Goal: Task Accomplishment & Management: Manage account settings

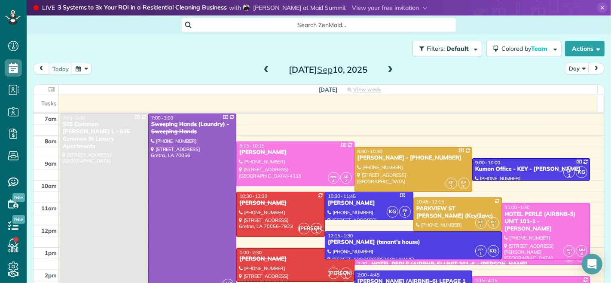
scroll to position [3, 3]
click at [386, 66] on span at bounding box center [389, 70] width 9 height 8
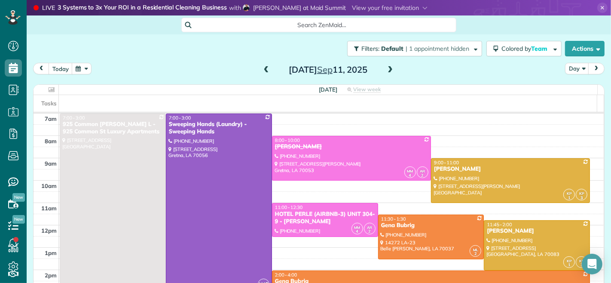
click at [388, 71] on span at bounding box center [389, 70] width 9 height 8
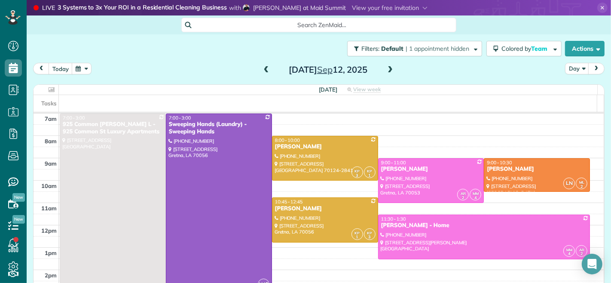
click at [388, 71] on span at bounding box center [389, 70] width 9 height 8
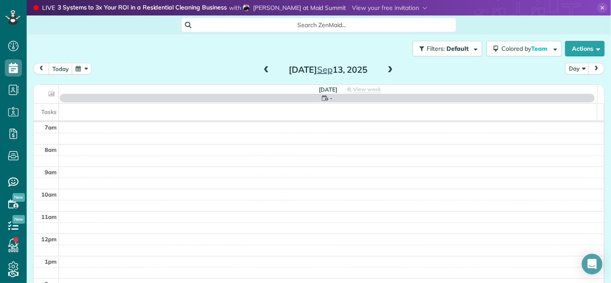
click at [388, 71] on span at bounding box center [389, 70] width 9 height 8
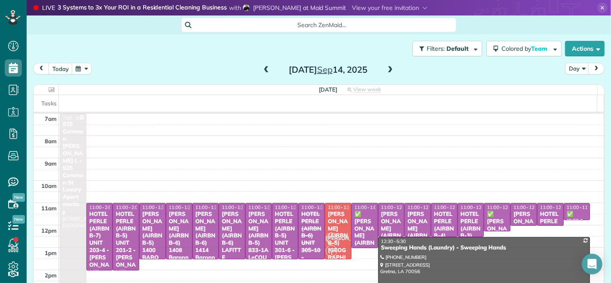
click at [388, 71] on span at bounding box center [389, 70] width 9 height 8
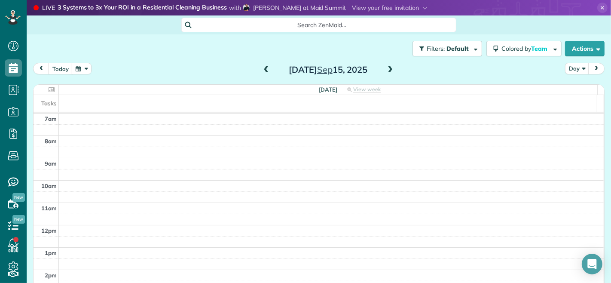
click at [389, 71] on span at bounding box center [389, 70] width 9 height 8
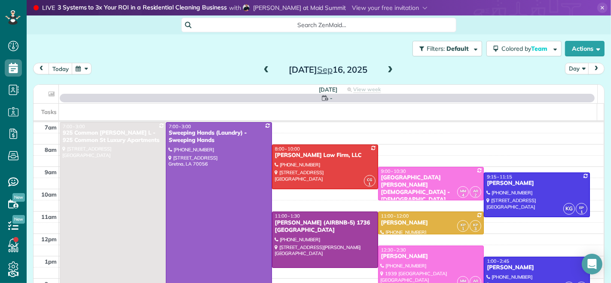
click at [389, 71] on span at bounding box center [389, 70] width 9 height 8
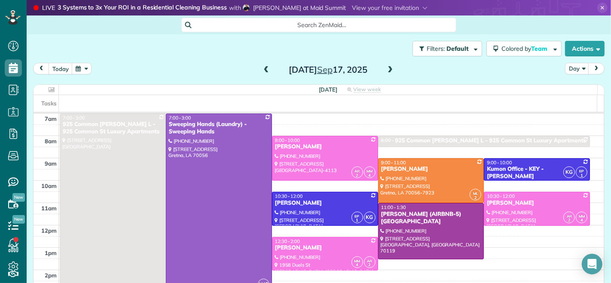
click at [389, 71] on span at bounding box center [389, 70] width 9 height 8
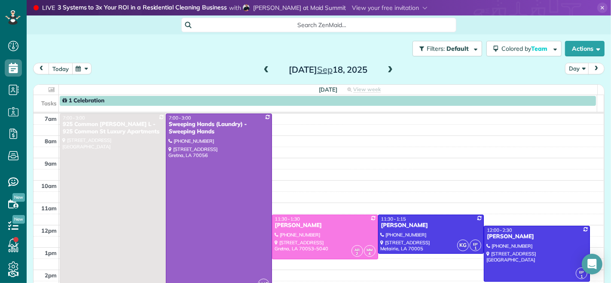
click at [59, 67] on button "today" at bounding box center [61, 69] width 24 height 12
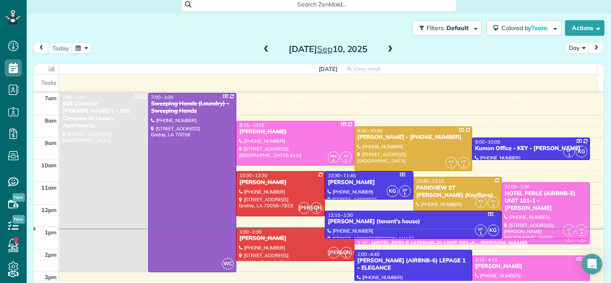
scroll to position [26, 0]
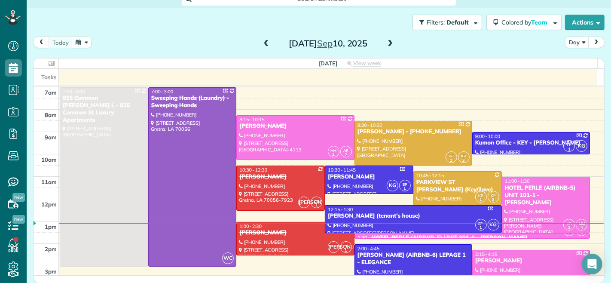
click at [387, 46] on span at bounding box center [389, 44] width 9 height 8
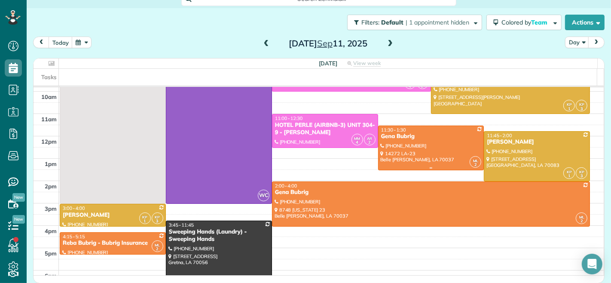
scroll to position [48, 0]
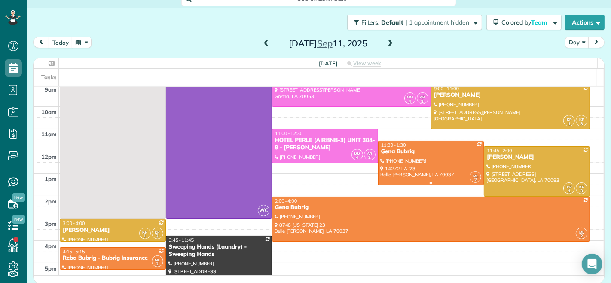
click at [417, 155] on div "Gena Bubrig" at bounding box center [431, 151] width 101 height 7
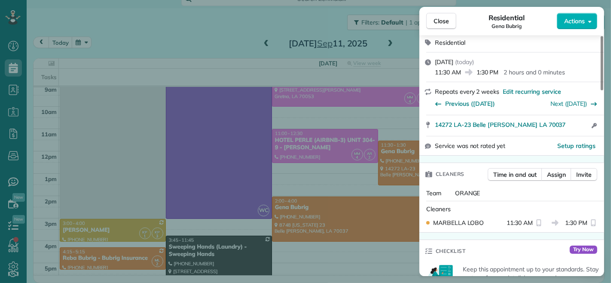
scroll to position [143, 0]
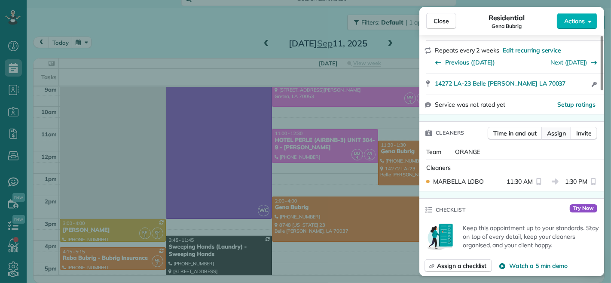
click at [551, 134] on span "Assign" at bounding box center [556, 133] width 19 height 9
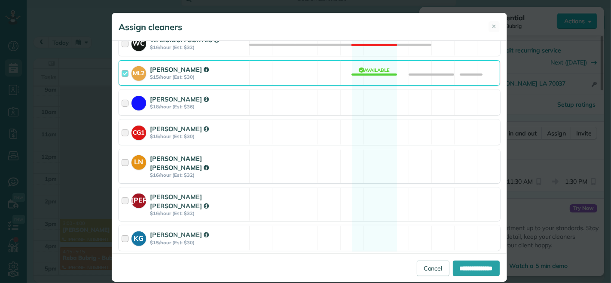
scroll to position [380, 0]
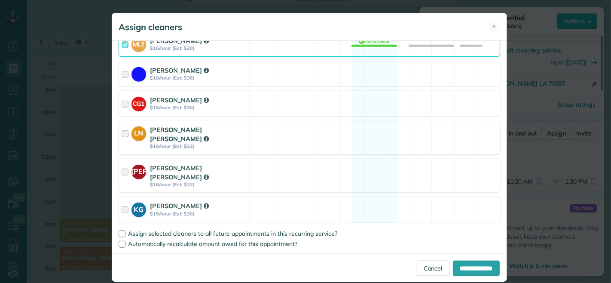
click at [124, 129] on div at bounding box center [127, 137] width 10 height 24
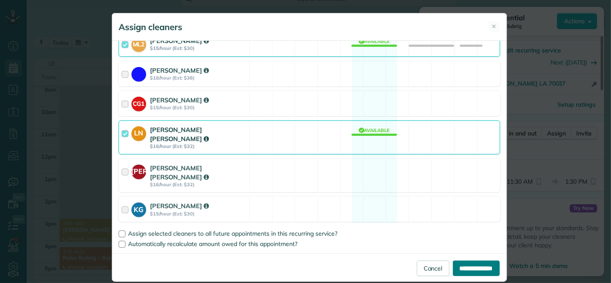
click at [461, 271] on input "**********" at bounding box center [476, 267] width 47 height 15
type input "**********"
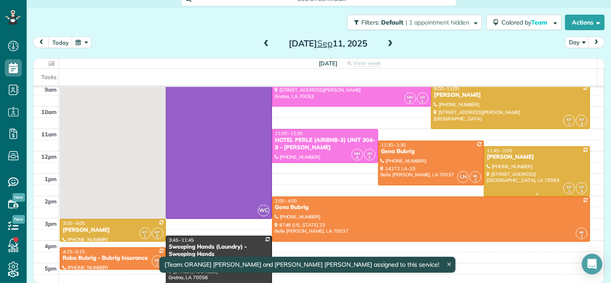
scroll to position [25, 0]
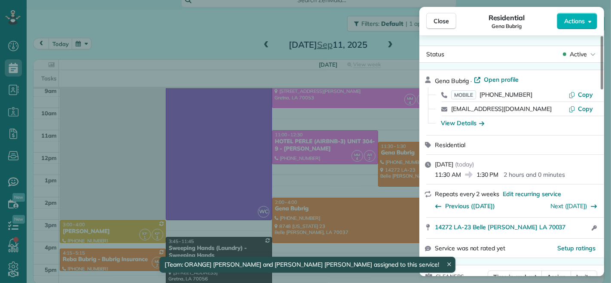
click at [366, 209] on div "Close Residential Gena Bubrig Actions Status Active Gena Bubrig · Open profile …" at bounding box center [305, 141] width 611 height 283
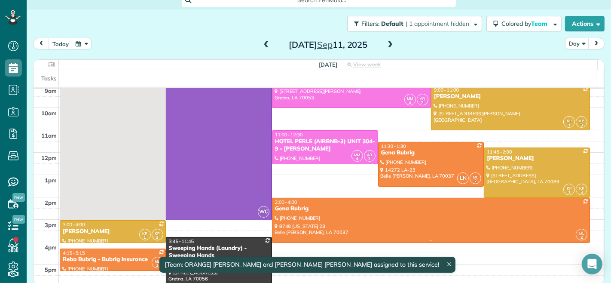
click at [363, 214] on div at bounding box center [430, 220] width 317 height 44
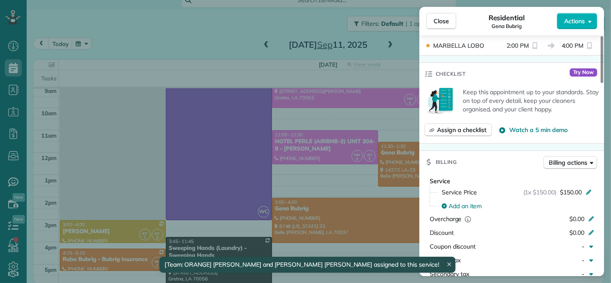
scroll to position [238, 0]
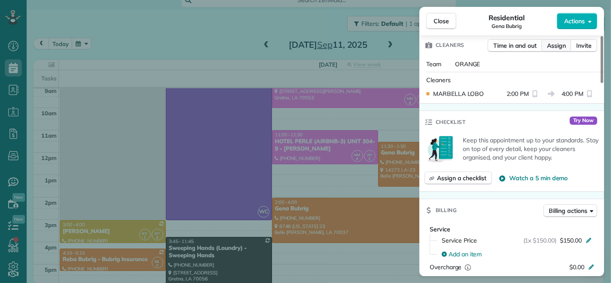
click at [553, 43] on span "Assign" at bounding box center [556, 45] width 19 height 9
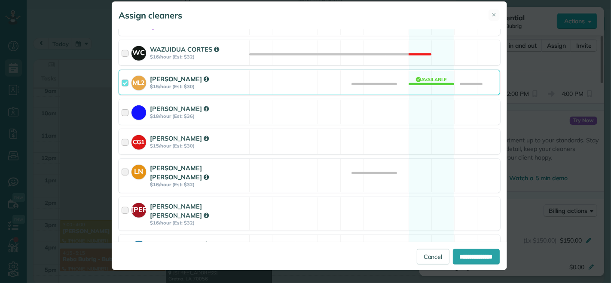
scroll to position [334, 0]
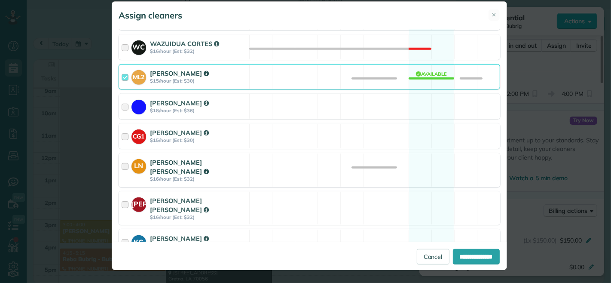
click at [122, 165] on div at bounding box center [127, 170] width 10 height 24
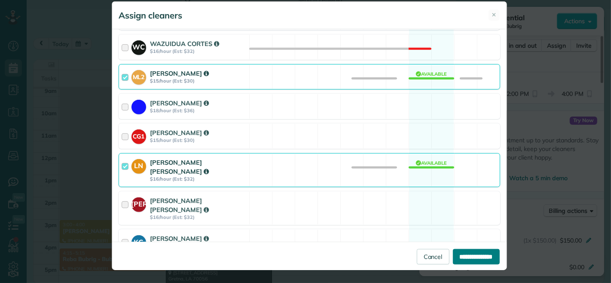
click at [458, 257] on input "**********" at bounding box center [476, 255] width 47 height 15
type input "**********"
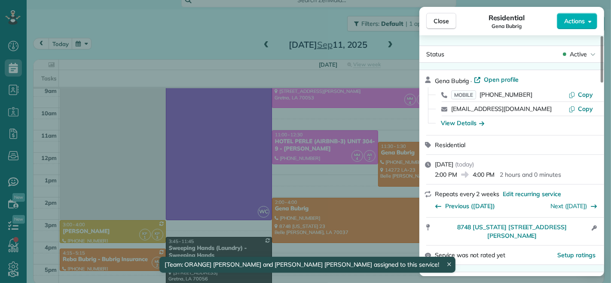
click at [340, 150] on div "Close Residential Gena Bubrig Actions Status Active Gena Bubrig · Open profile …" at bounding box center [305, 141] width 611 height 283
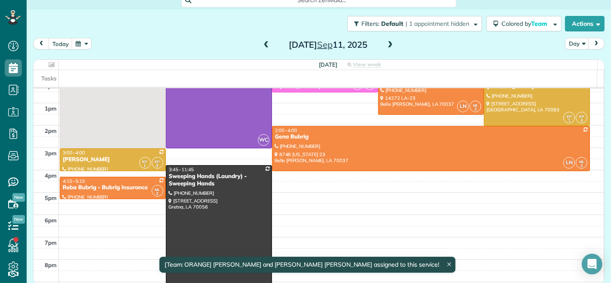
scroll to position [143, 0]
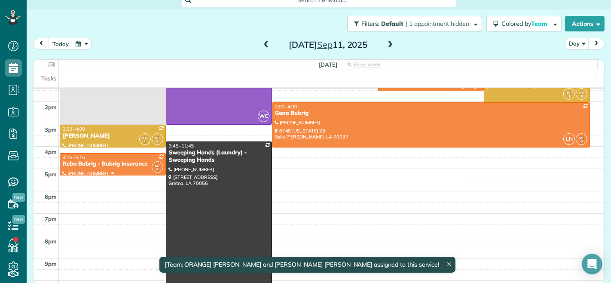
click at [101, 157] on div "4:15 - 5:15" at bounding box center [112, 157] width 101 height 6
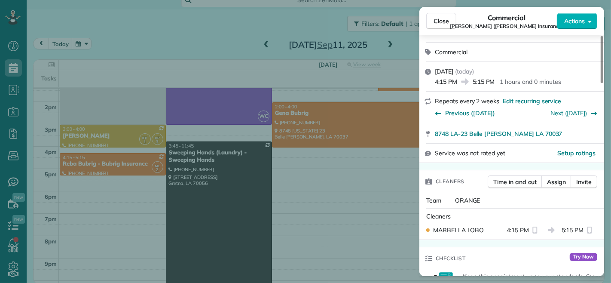
scroll to position [191, 0]
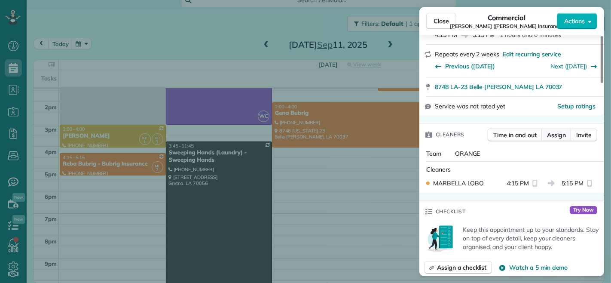
click at [555, 131] on span "Assign" at bounding box center [556, 135] width 19 height 9
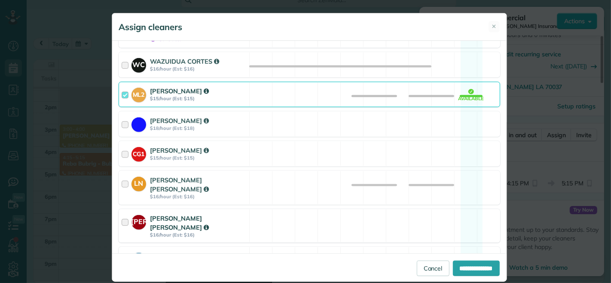
scroll to position [380, 0]
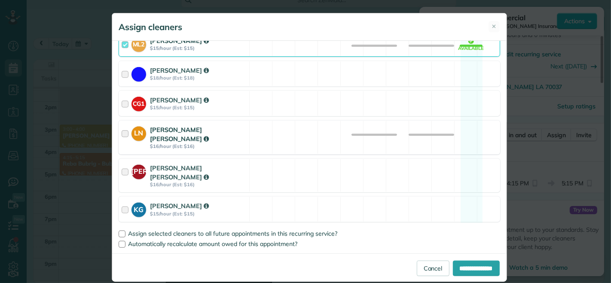
click at [124, 134] on div at bounding box center [127, 137] width 10 height 24
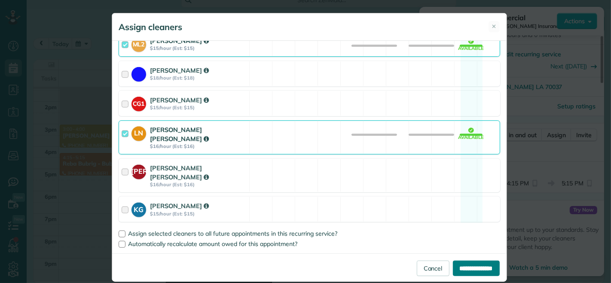
click at [453, 262] on input "**********" at bounding box center [476, 267] width 47 height 15
type input "**********"
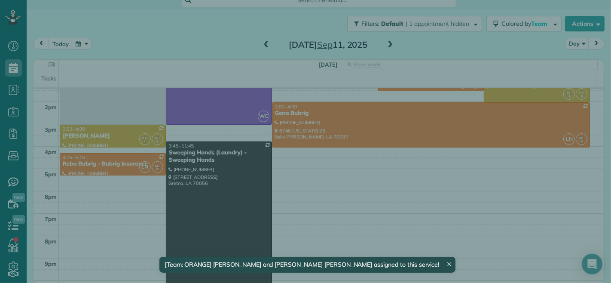
click at [396, 211] on div "Close Commercial Reba Bubrig (Bubrig Insurance) Actions Status Active Reba Bubr…" at bounding box center [305, 141] width 611 height 283
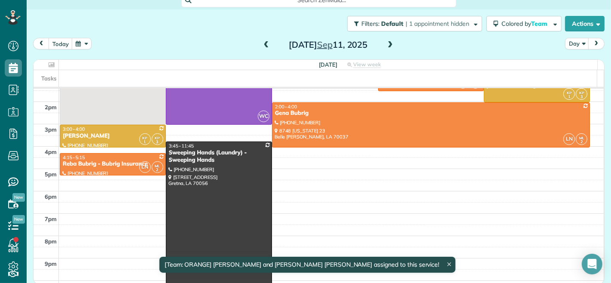
click at [447, 263] on icon at bounding box center [449, 265] width 4 height 4
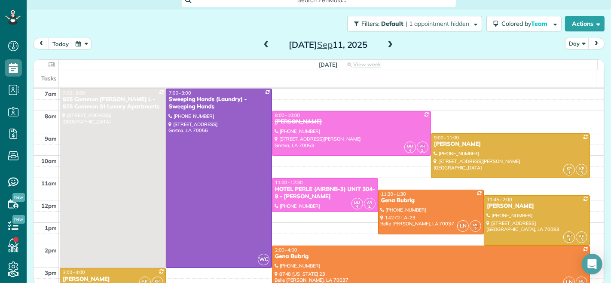
click at [262, 46] on span at bounding box center [266, 45] width 9 height 8
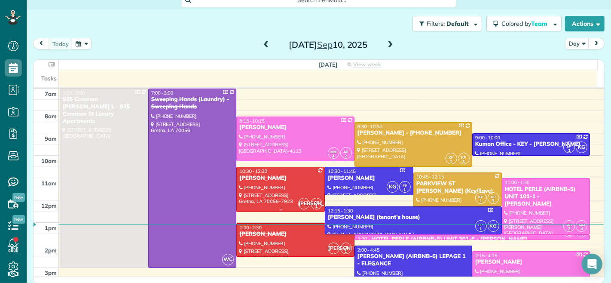
click at [275, 171] on div "10:30 - 12:30" at bounding box center [280, 171] width 83 height 6
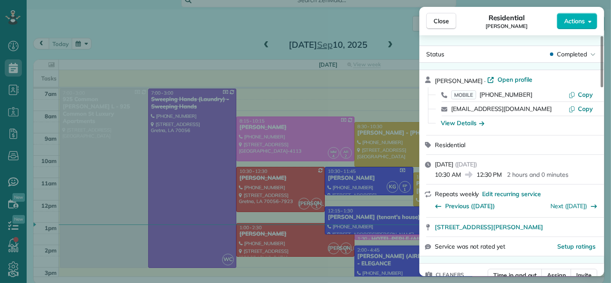
scroll to position [95, 0]
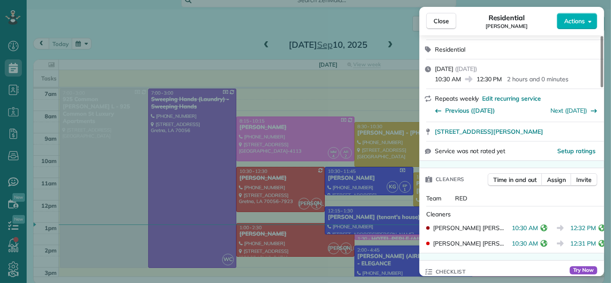
drag, startPoint x: 436, startPoint y: 79, endPoint x: 461, endPoint y: 79, distance: 25.8
click at [461, 79] on span "10:30 AM" at bounding box center [448, 79] width 26 height 9
click at [444, 25] on span "Close" at bounding box center [440, 21] width 15 height 9
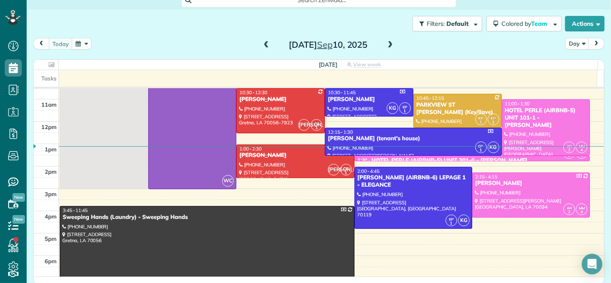
scroll to position [95, 0]
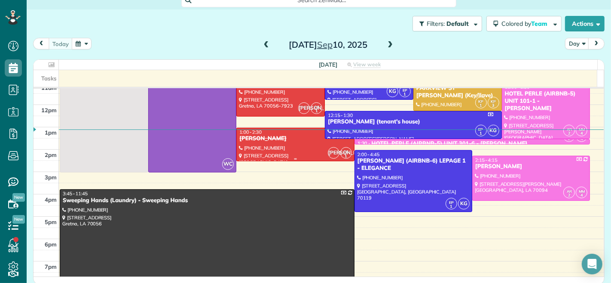
click at [269, 147] on div at bounding box center [295, 144] width 117 height 33
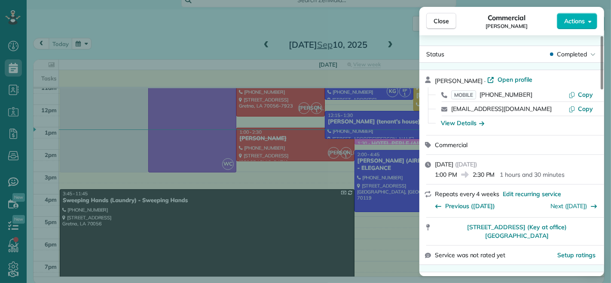
drag, startPoint x: 474, startPoint y: 175, endPoint x: 492, endPoint y: 177, distance: 18.2
click at [491, 177] on span "2:30 PM" at bounding box center [484, 174] width 22 height 9
click at [492, 177] on span "2:30 PM" at bounding box center [484, 174] width 22 height 9
drag, startPoint x: 495, startPoint y: 175, endPoint x: 474, endPoint y: 175, distance: 20.6
click at [474, 175] on span "2:30 PM" at bounding box center [484, 174] width 22 height 9
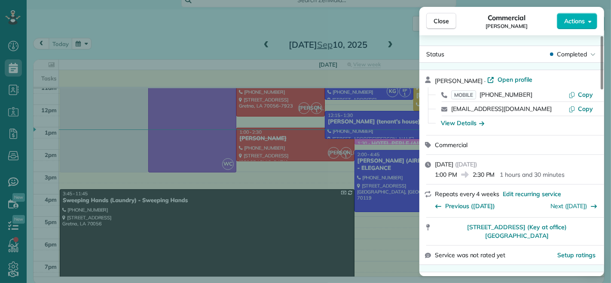
click at [505, 145] on div "Commercial" at bounding box center [517, 144] width 164 height 9
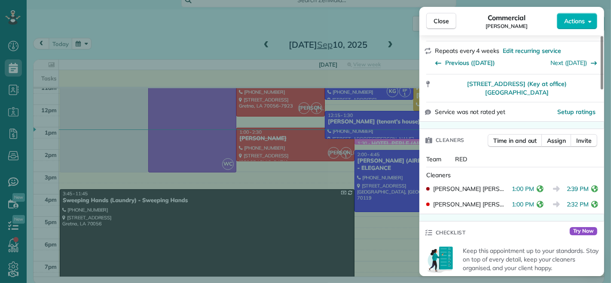
drag, startPoint x: 568, startPoint y: 190, endPoint x: 587, endPoint y: 189, distance: 19.8
click at [587, 189] on span "2:39 PM" at bounding box center [578, 188] width 22 height 9
drag, startPoint x: 564, startPoint y: 205, endPoint x: 584, endPoint y: 205, distance: 20.2
click at [584, 205] on span "2:32 PM" at bounding box center [578, 204] width 22 height 9
drag, startPoint x: 437, startPoint y: 22, endPoint x: 398, endPoint y: 79, distance: 68.6
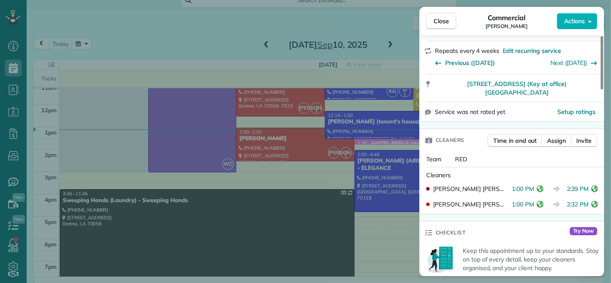
click at [437, 22] on span "Close" at bounding box center [440, 21] width 15 height 9
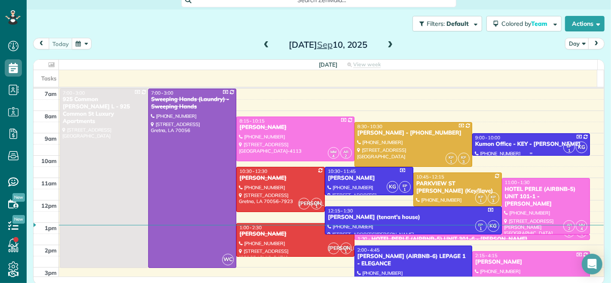
click at [489, 144] on div "Kumon Office - KEY - Shawan Harris" at bounding box center [531, 143] width 113 height 7
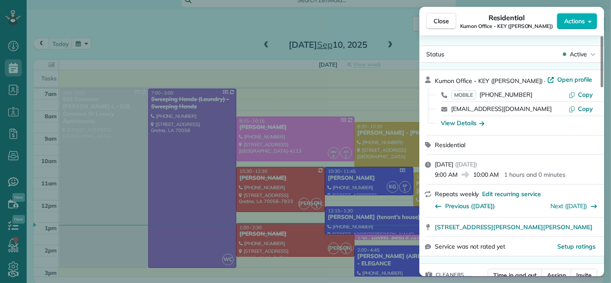
drag, startPoint x: 437, startPoint y: 175, endPoint x: 456, endPoint y: 177, distance: 19.8
click at [456, 177] on span "9:00 AM" at bounding box center [446, 174] width 23 height 9
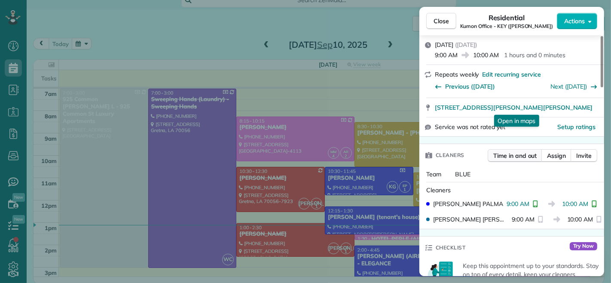
scroll to position [143, 0]
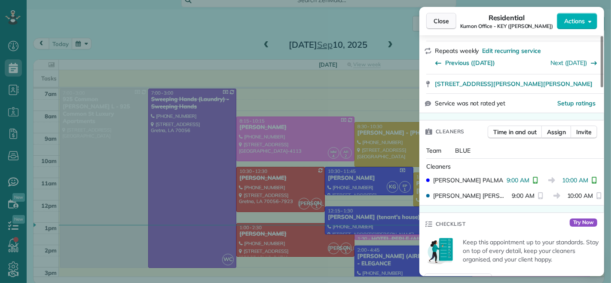
click at [436, 22] on span "Close" at bounding box center [440, 21] width 15 height 9
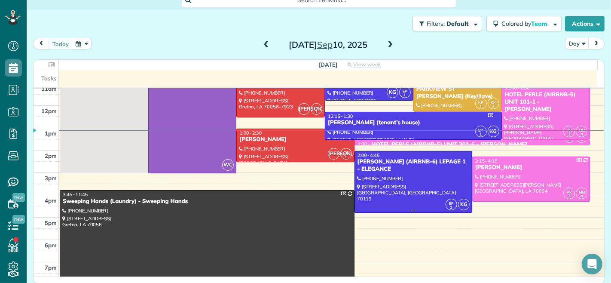
scroll to position [95, 0]
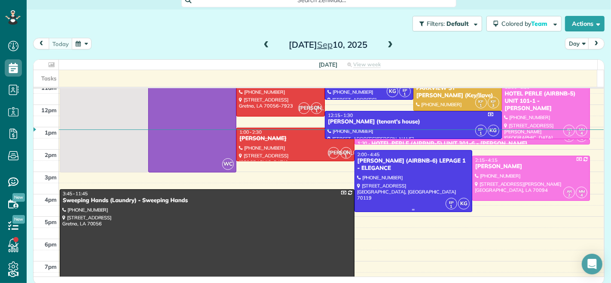
click at [394, 178] on div at bounding box center [413, 180] width 117 height 61
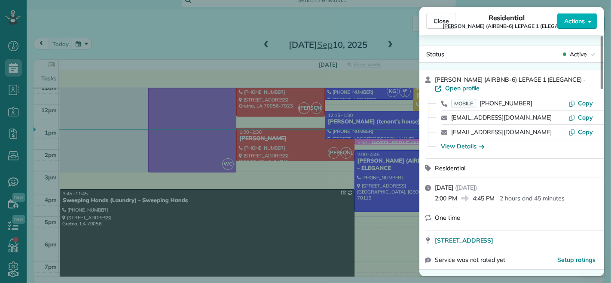
drag, startPoint x: 474, startPoint y: 201, endPoint x: 495, endPoint y: 201, distance: 20.6
click at [495, 201] on span "4:45 PM" at bounding box center [484, 198] width 22 height 9
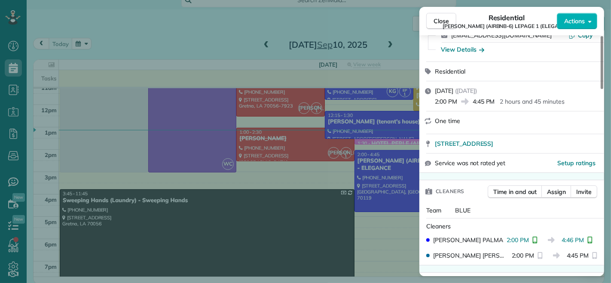
scroll to position [144, 0]
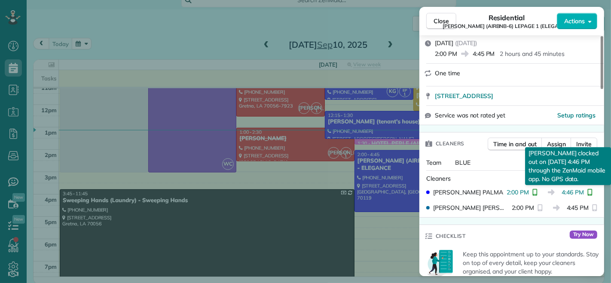
drag, startPoint x: 561, startPoint y: 192, endPoint x: 585, endPoint y: 193, distance: 23.7
click at [585, 193] on div "2:00 PM 4:46 PM EUNICE PALMA clocked out on 10 Sep 4:46 PM through the ZenMaid …" at bounding box center [549, 192] width 85 height 9
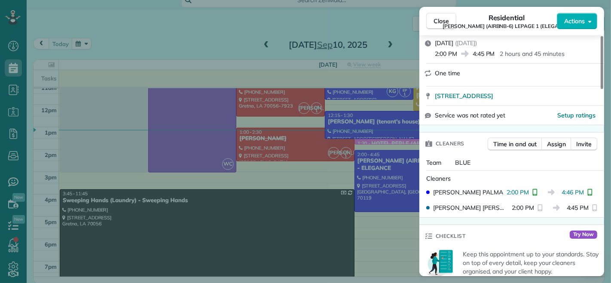
click at [437, 17] on span "Close" at bounding box center [440, 21] width 15 height 9
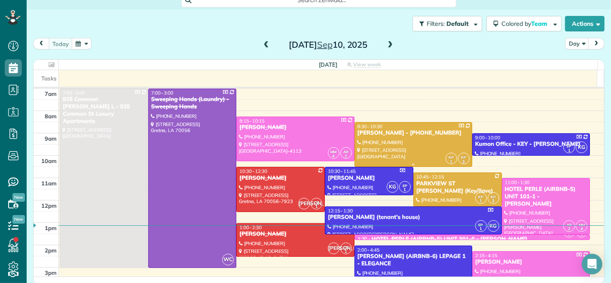
click at [402, 140] on div at bounding box center [413, 144] width 117 height 44
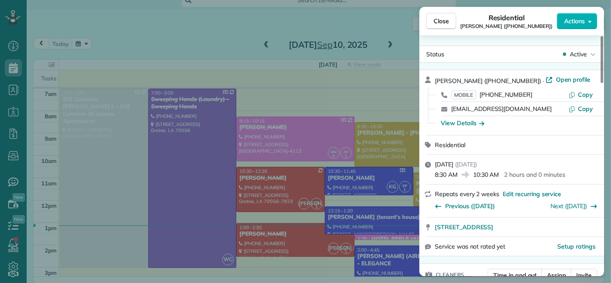
drag, startPoint x: 436, startPoint y: 175, endPoint x: 457, endPoint y: 174, distance: 21.6
click at [457, 174] on span "8:30 AM" at bounding box center [446, 174] width 23 height 9
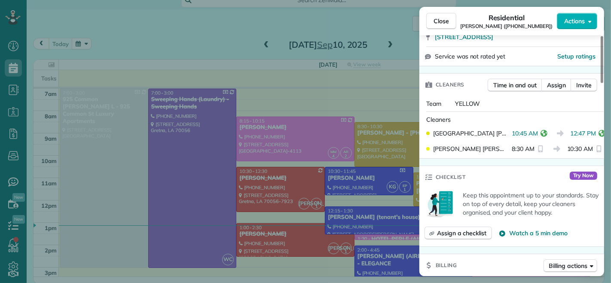
scroll to position [191, 0]
drag, startPoint x: 508, startPoint y: 134, endPoint x: 534, endPoint y: 135, distance: 26.2
click at [534, 135] on div "10:45 AM" at bounding box center [531, 132] width 38 height 9
click at [480, 113] on div "Cleaners KENIA PACHECO 10:45 AM 12:47 PM KAREN PACHECO 8:30 AM 10:30 AM" at bounding box center [511, 134] width 185 height 46
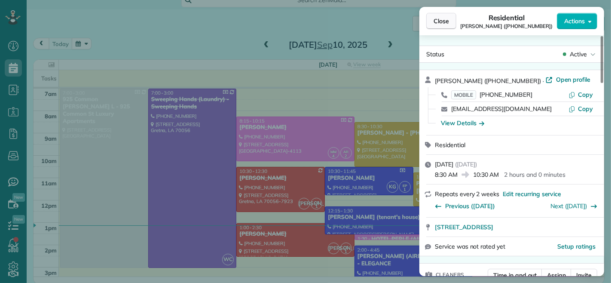
click at [440, 21] on span "Close" at bounding box center [440, 21] width 15 height 9
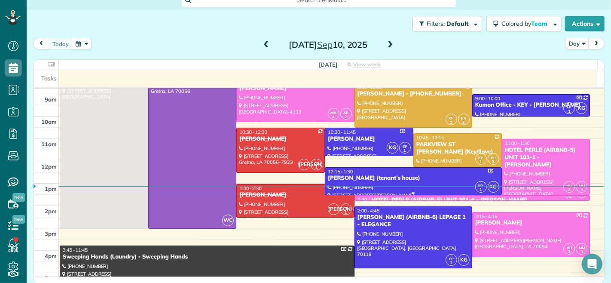
scroll to position [48, 0]
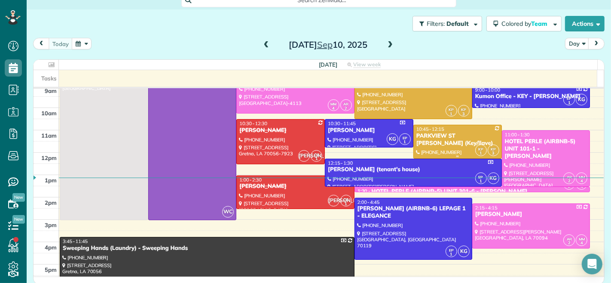
click at [430, 134] on div "PARKVIEW ST JOHN (Key/llave)" at bounding box center [457, 139] width 83 height 15
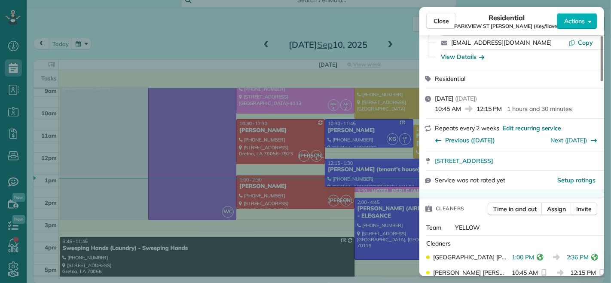
scroll to position [143, 0]
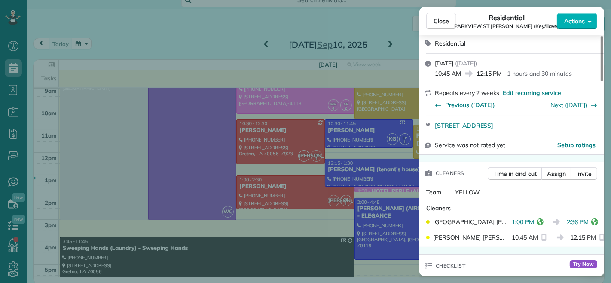
drag, startPoint x: 562, startPoint y: 212, endPoint x: 582, endPoint y: 211, distance: 20.6
click at [582, 217] on span "2:36 PM" at bounding box center [578, 221] width 22 height 9
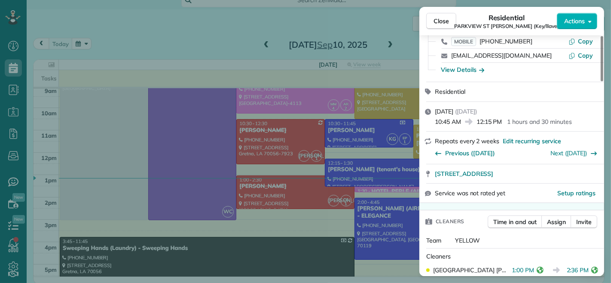
drag, startPoint x: 477, startPoint y: 113, endPoint x: 501, endPoint y: 113, distance: 24.5
click at [502, 117] on span "12:15 PM" at bounding box center [489, 121] width 26 height 9
click at [437, 17] on span "Close" at bounding box center [440, 21] width 15 height 9
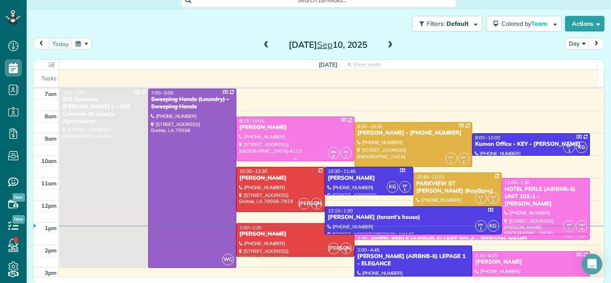
click at [260, 128] on div "RACHEL AFRICK - NATE" at bounding box center [295, 127] width 113 height 7
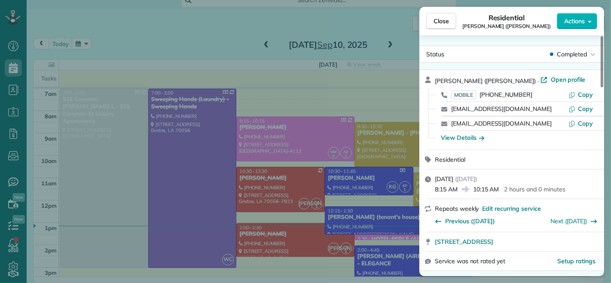
drag, startPoint x: 457, startPoint y: 190, endPoint x: 428, endPoint y: 190, distance: 28.8
click at [428, 190] on div "Wednesday, September 10, 2025 ( yesterday ) 8:15 AM 10:15 AM 2 hours and 0 minu…" at bounding box center [511, 183] width 185 height 29
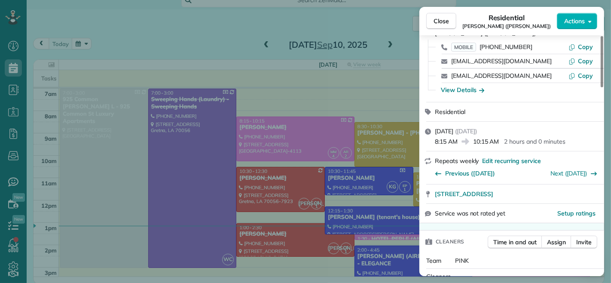
drag, startPoint x: 445, startPoint y: 23, endPoint x: 280, endPoint y: 167, distance: 218.7
click at [445, 23] on span "Close" at bounding box center [440, 21] width 15 height 9
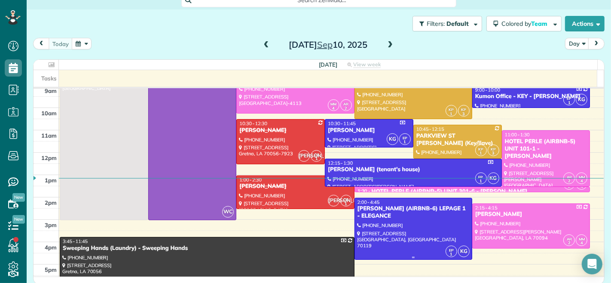
scroll to position [95, 0]
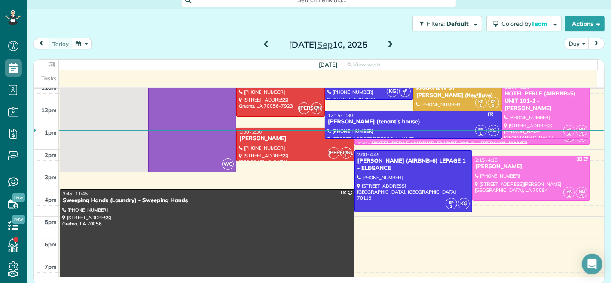
click at [473, 171] on div at bounding box center [531, 178] width 117 height 44
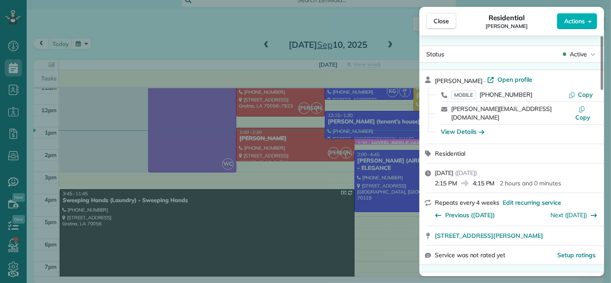
drag, startPoint x: 474, startPoint y: 177, endPoint x: 495, endPoint y: 177, distance: 21.1
click at [495, 179] on span "4:15 PM" at bounding box center [484, 183] width 22 height 9
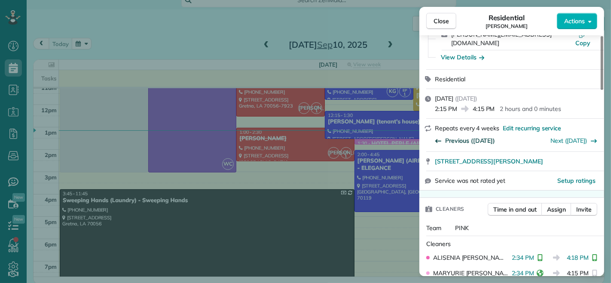
scroll to position [95, 0]
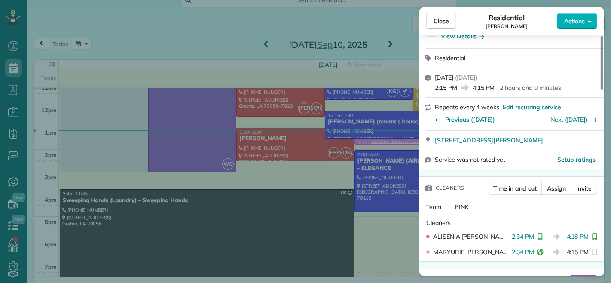
drag, startPoint x: 562, startPoint y: 229, endPoint x: 583, endPoint y: 229, distance: 21.1
click at [583, 232] on span "4:18 PM" at bounding box center [578, 236] width 22 height 9
click at [436, 20] on span "Close" at bounding box center [440, 21] width 15 height 9
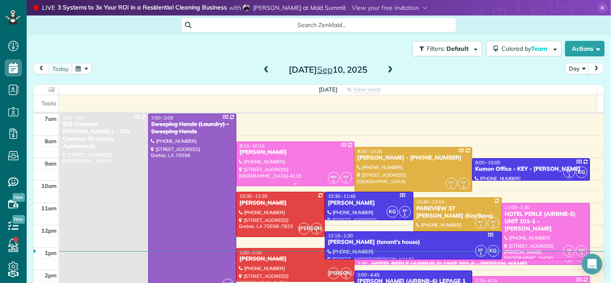
click at [289, 153] on div "RACHEL AFRICK - NATE" at bounding box center [295, 152] width 113 height 7
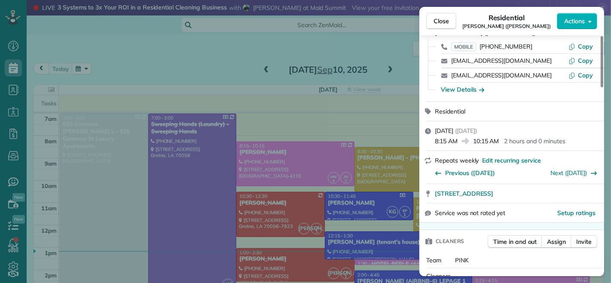
scroll to position [97, 0]
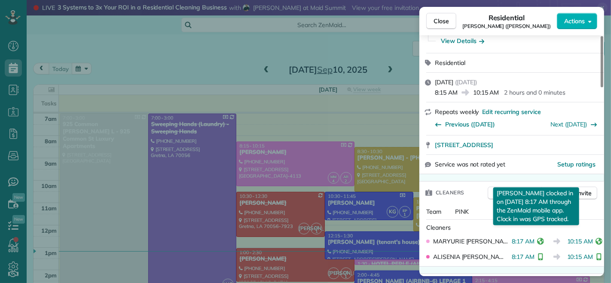
drag, startPoint x: 506, startPoint y: 240, endPoint x: 531, endPoint y: 242, distance: 25.1
click at [531, 242] on div "8:17 AM MARYURIE MURILLO clocked in on 10 Sep 8:17 AM through the ZenMaid mobil…" at bounding box center [529, 241] width 35 height 9
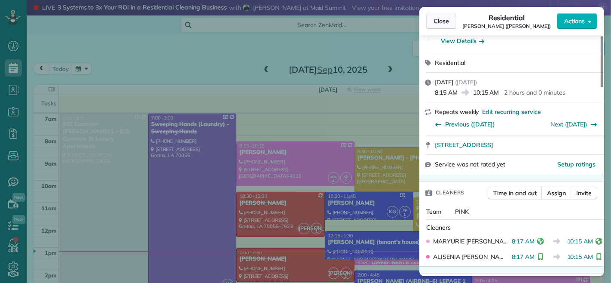
click at [438, 24] on span "Close" at bounding box center [440, 21] width 15 height 9
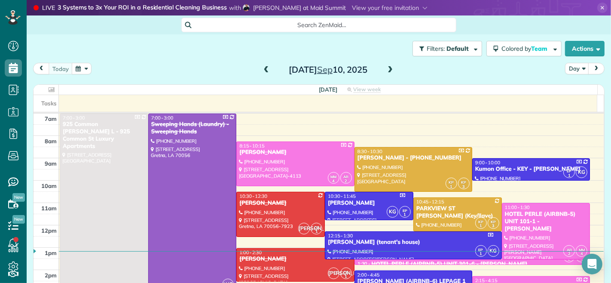
click at [193, 168] on div at bounding box center [193, 203] width 88 height 178
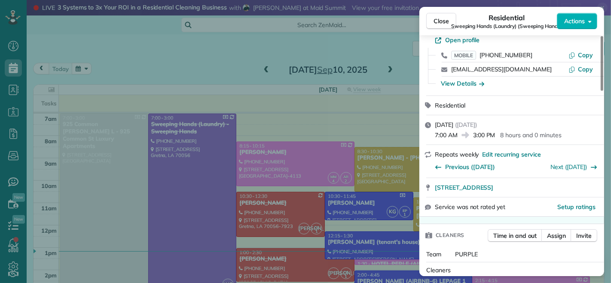
scroll to position [143, 0]
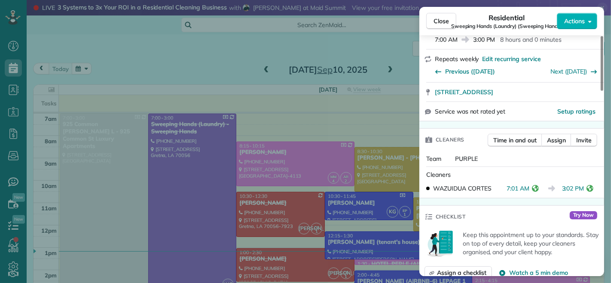
drag, startPoint x: 507, startPoint y: 188, endPoint x: 528, endPoint y: 190, distance: 20.3
click at [528, 190] on span "7:01 AM" at bounding box center [518, 188] width 23 height 9
drag, startPoint x: 562, startPoint y: 190, endPoint x: 584, endPoint y: 188, distance: 22.4
click at [584, 188] on span "3:02 PM" at bounding box center [573, 188] width 22 height 9
drag, startPoint x: 447, startPoint y: 19, endPoint x: 453, endPoint y: 20, distance: 6.2
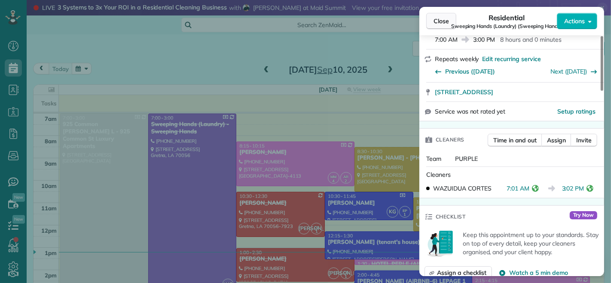
click at [446, 18] on span "Close" at bounding box center [440, 21] width 15 height 9
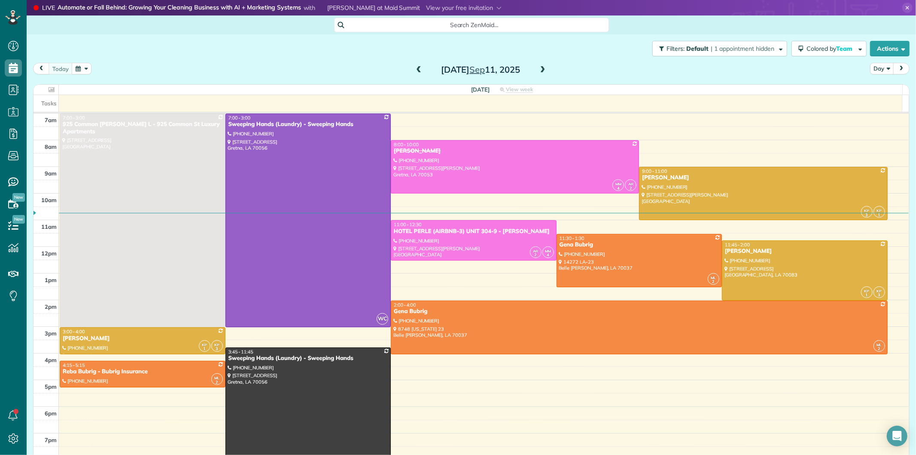
click at [539, 67] on span at bounding box center [542, 70] width 9 height 8
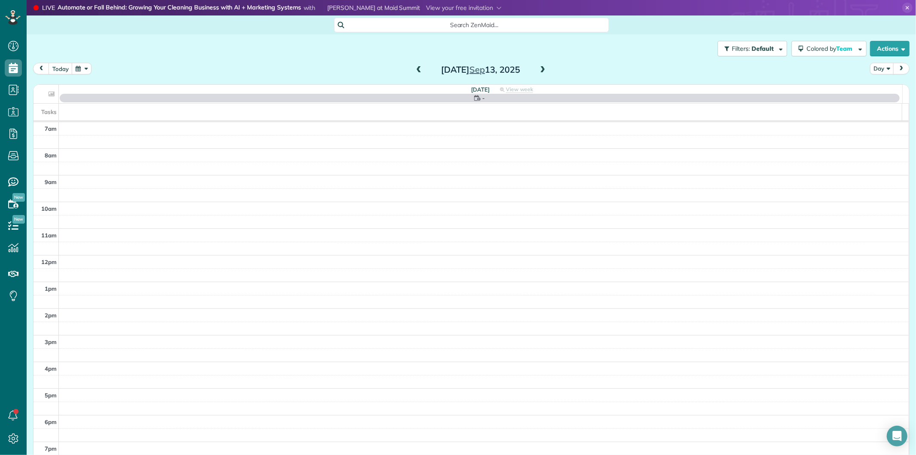
click at [539, 67] on span at bounding box center [542, 70] width 9 height 8
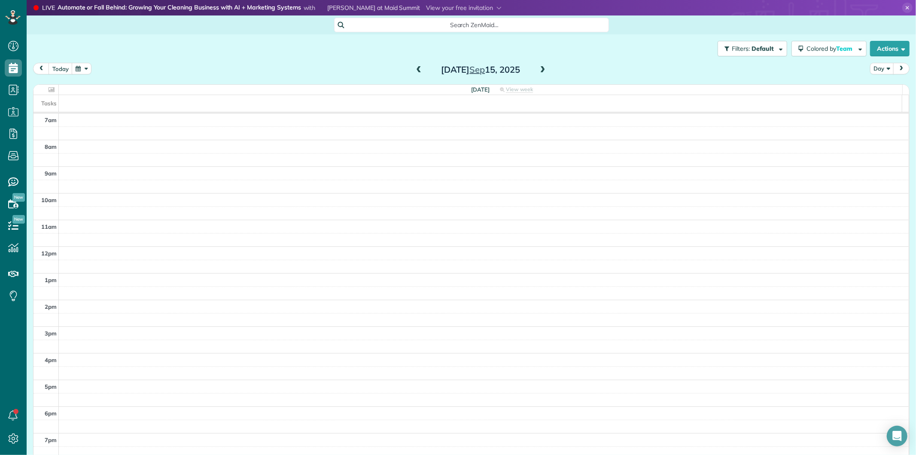
click at [539, 67] on span at bounding box center [542, 70] width 9 height 8
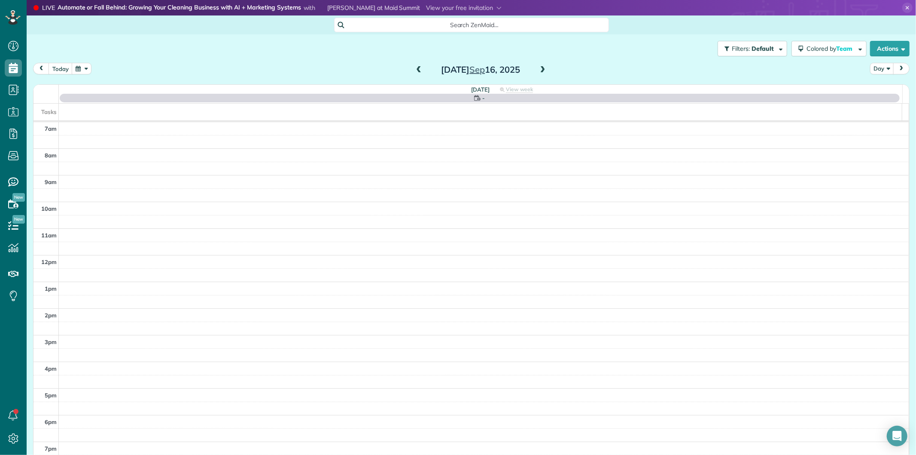
click at [539, 67] on span at bounding box center [542, 70] width 9 height 8
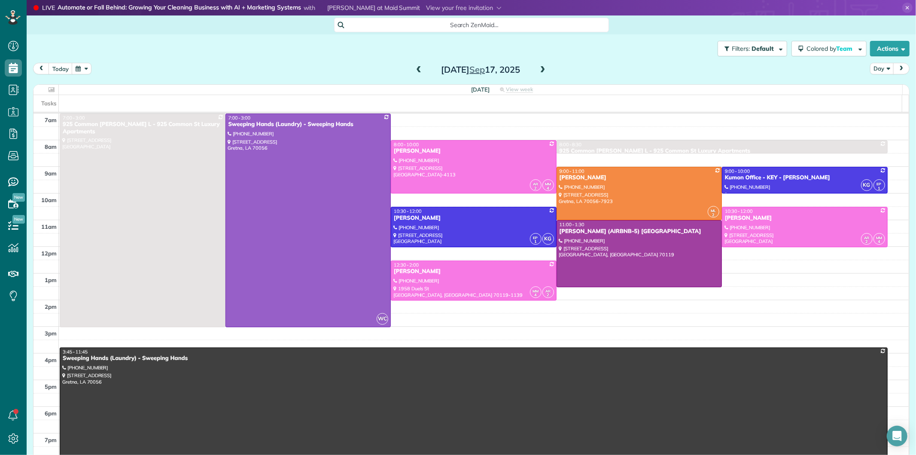
click at [539, 67] on span at bounding box center [542, 70] width 9 height 8
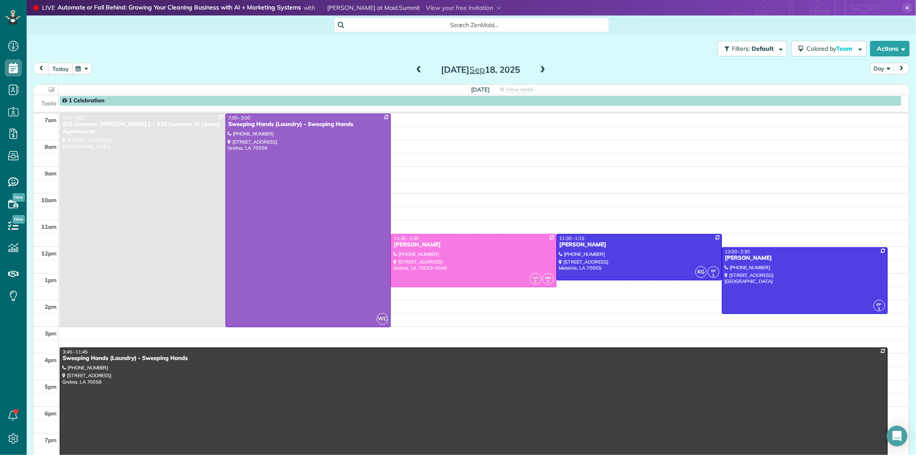
click at [64, 68] on button "today" at bounding box center [61, 69] width 24 height 12
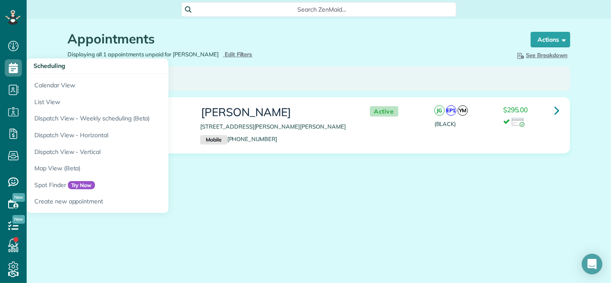
scroll to position [3, 3]
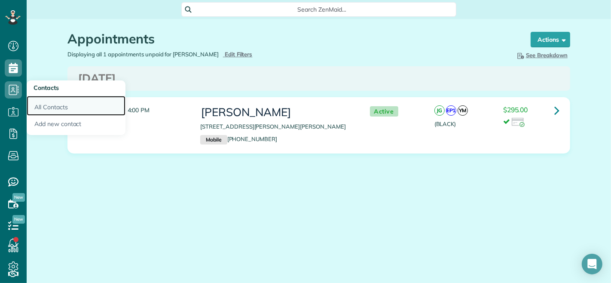
click at [53, 107] on link "All Contacts" at bounding box center [76, 106] width 99 height 20
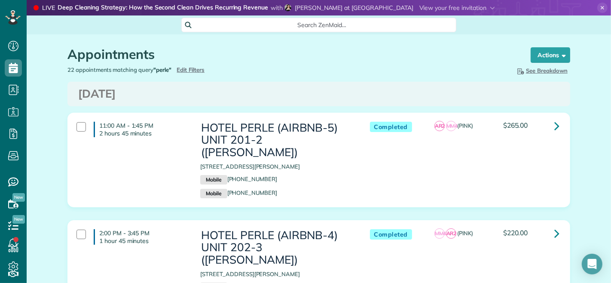
click at [601, 6] on use at bounding box center [603, 8] width 4 height 4
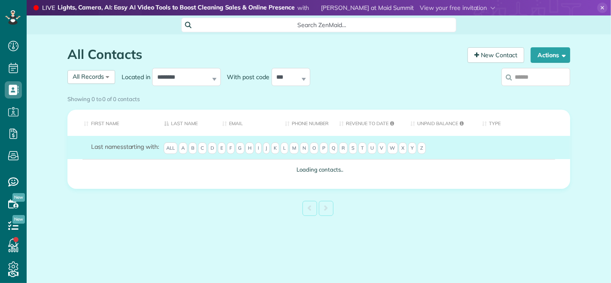
scroll to position [3, 3]
